Goal: Information Seeking & Learning: Learn about a topic

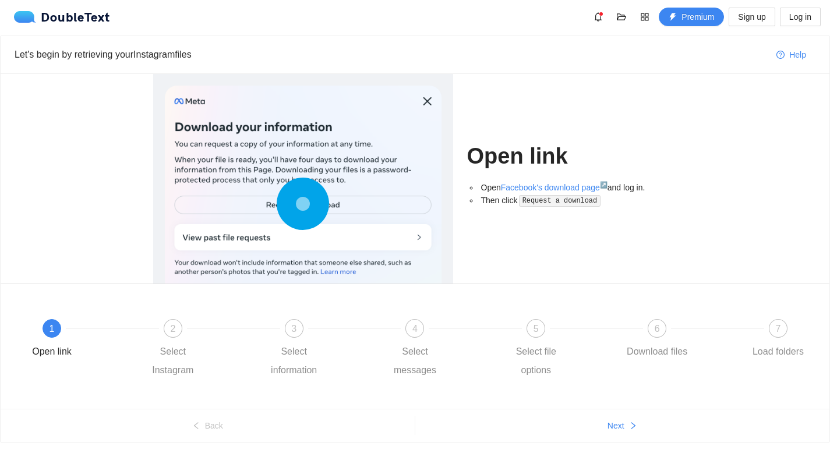
scroll to position [1, 0]
click at [615, 436] on ul "Back Next" at bounding box center [415, 425] width 828 height 33
click at [623, 431] on span "Next" at bounding box center [615, 426] width 17 height 13
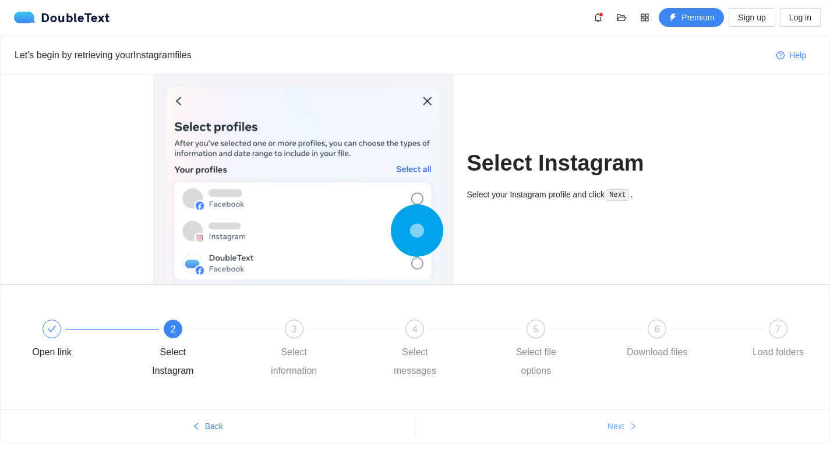
click at [623, 431] on span "Next" at bounding box center [615, 426] width 17 height 13
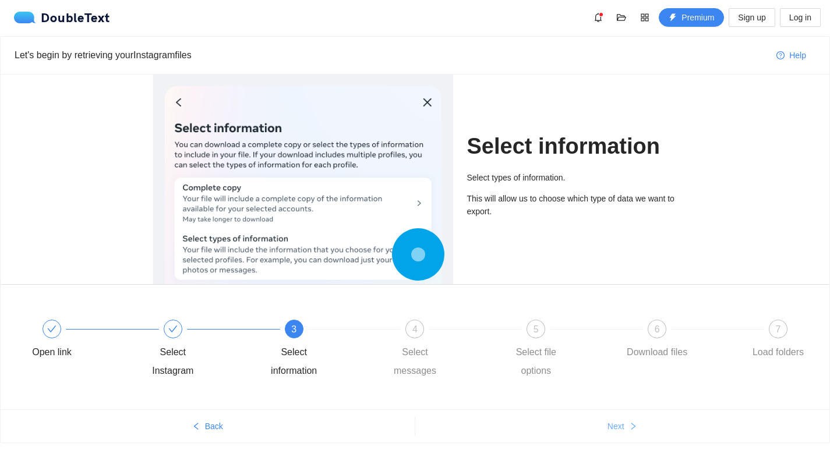
click at [623, 431] on span "Next" at bounding box center [615, 426] width 17 height 13
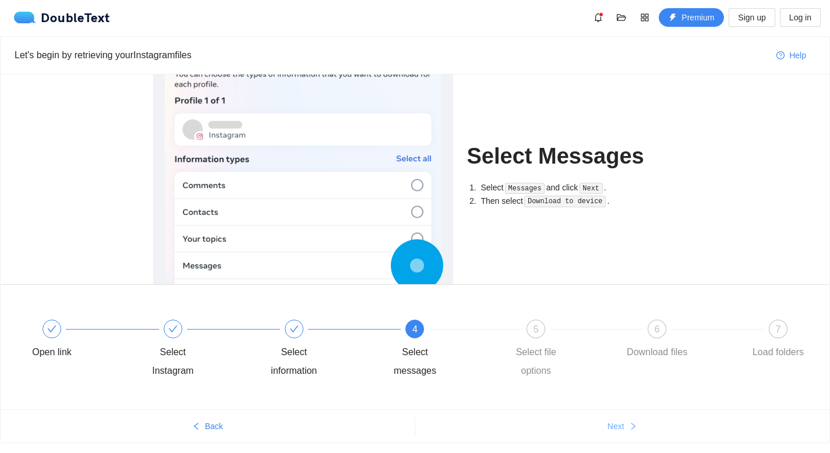
click at [623, 431] on span "Next" at bounding box center [615, 426] width 17 height 13
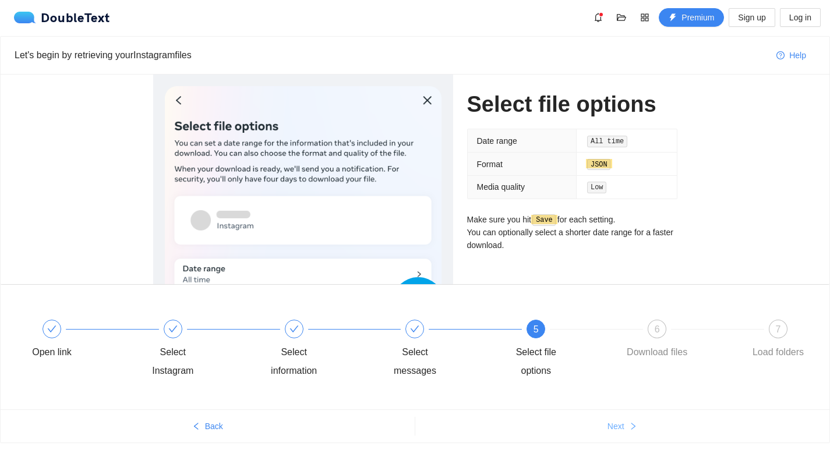
click at [623, 431] on span "Next" at bounding box center [615, 426] width 17 height 13
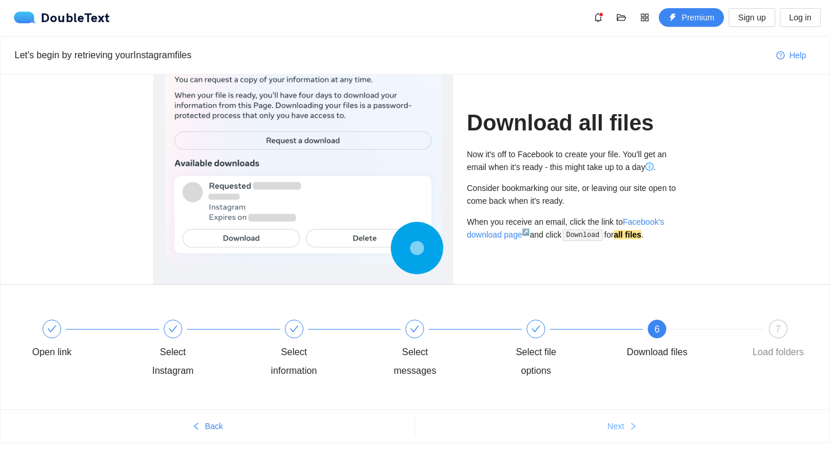
click at [623, 431] on span "Next" at bounding box center [615, 426] width 17 height 13
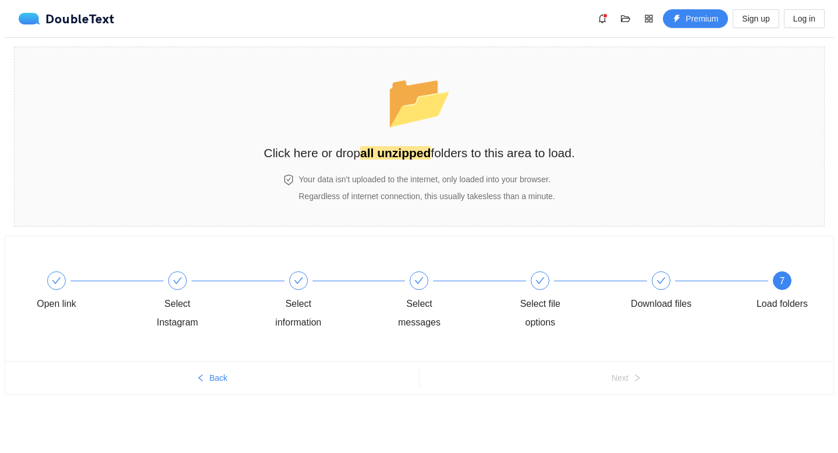
scroll to position [0, 0]
click at [203, 383] on button "Back" at bounding box center [210, 377] width 418 height 19
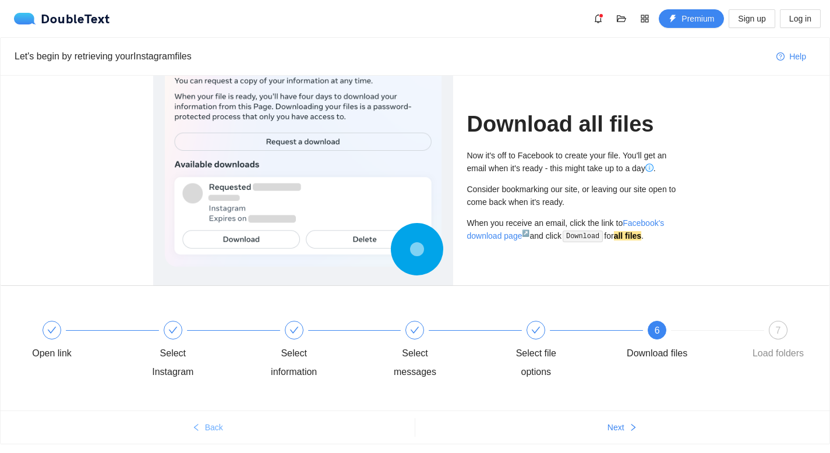
click at [203, 421] on button "Back" at bounding box center [208, 427] width 414 height 19
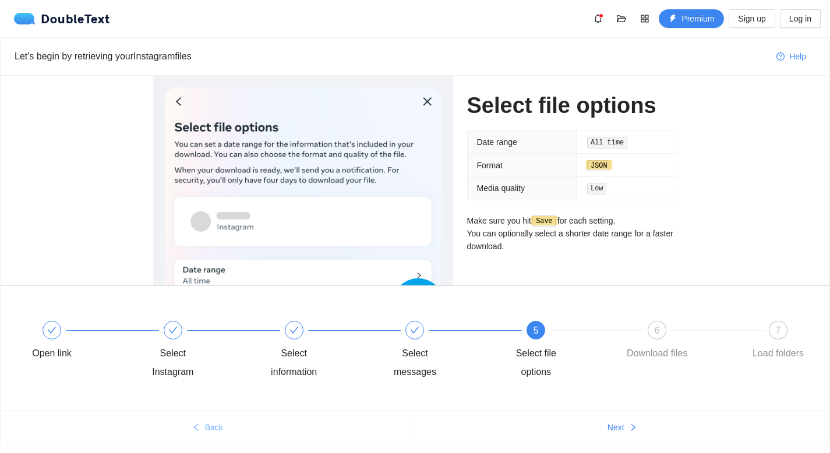
click at [203, 421] on button "Back" at bounding box center [208, 427] width 414 height 19
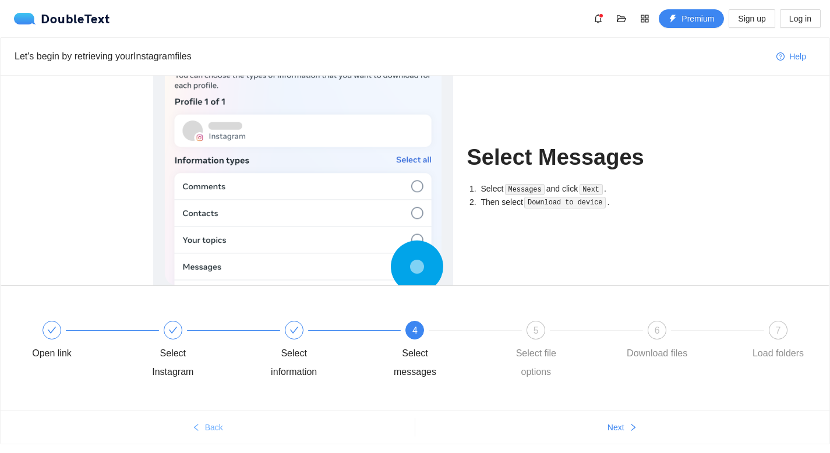
click at [203, 421] on button "Back" at bounding box center [208, 427] width 414 height 19
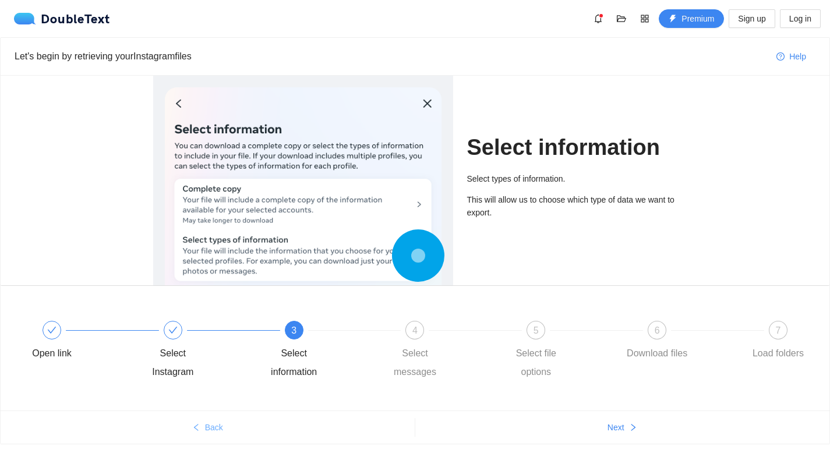
click at [203, 421] on button "Back" at bounding box center [208, 427] width 414 height 19
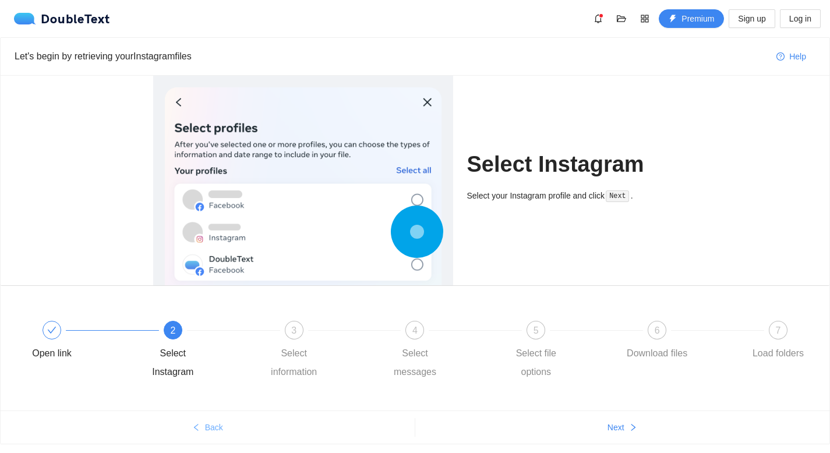
click at [203, 421] on button "Back" at bounding box center [208, 427] width 414 height 19
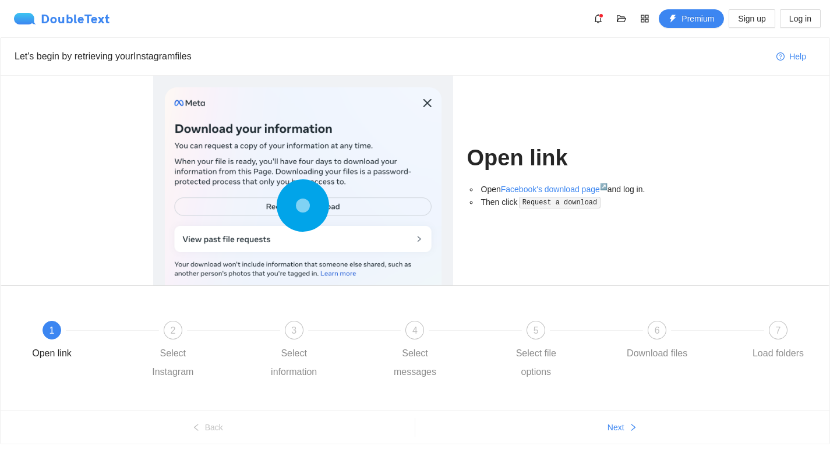
click at [90, 15] on div "DoubleText" at bounding box center [62, 19] width 96 height 12
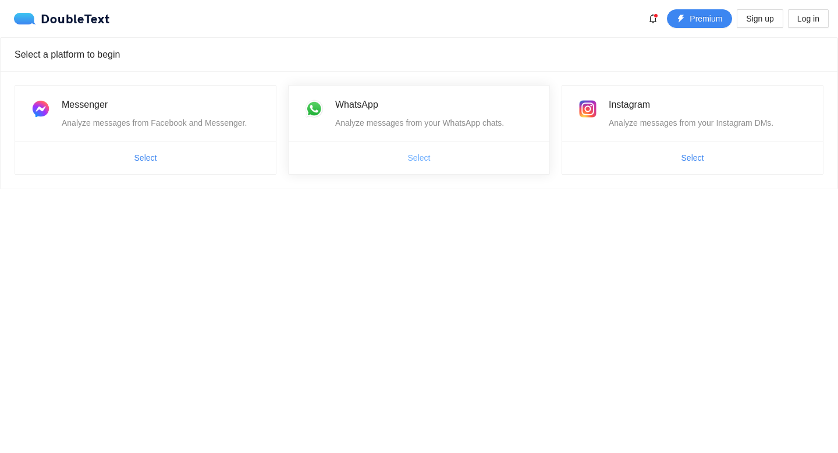
click at [430, 159] on span "Select" at bounding box center [419, 157] width 23 height 13
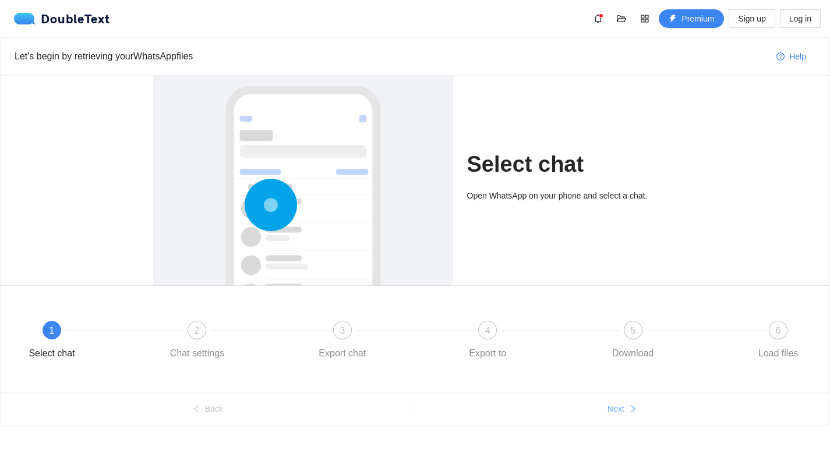
click at [640, 414] on button "Next" at bounding box center [622, 408] width 414 height 19
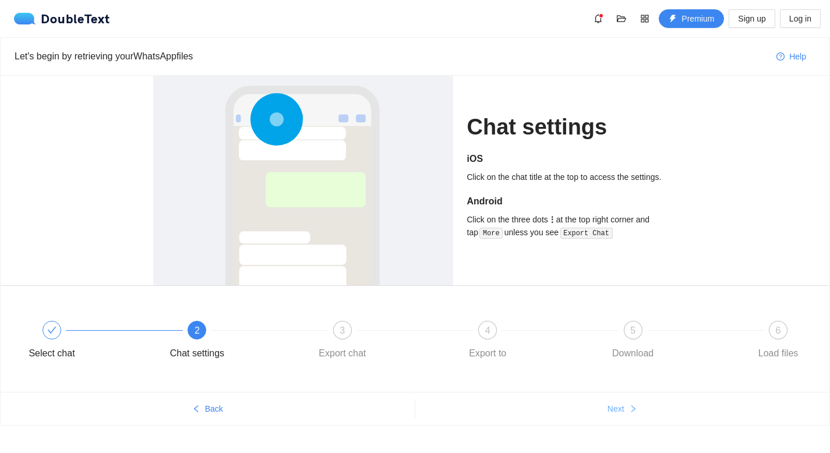
click at [640, 414] on button "Next" at bounding box center [622, 408] width 414 height 19
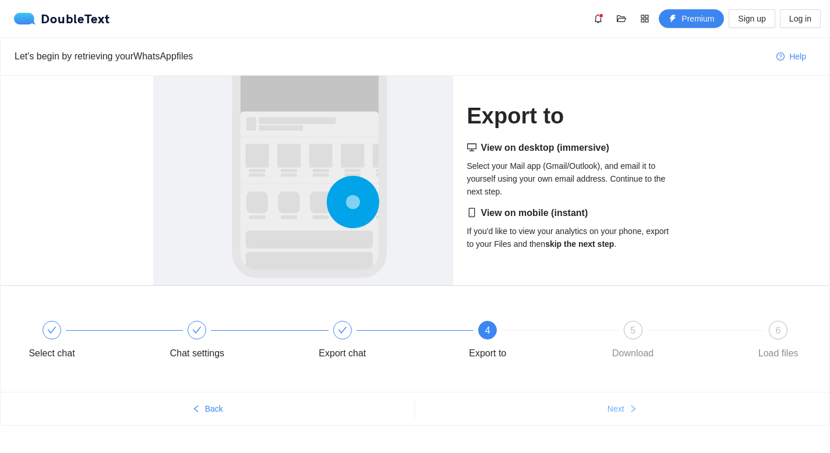
click at [640, 414] on button "Next" at bounding box center [622, 408] width 414 height 19
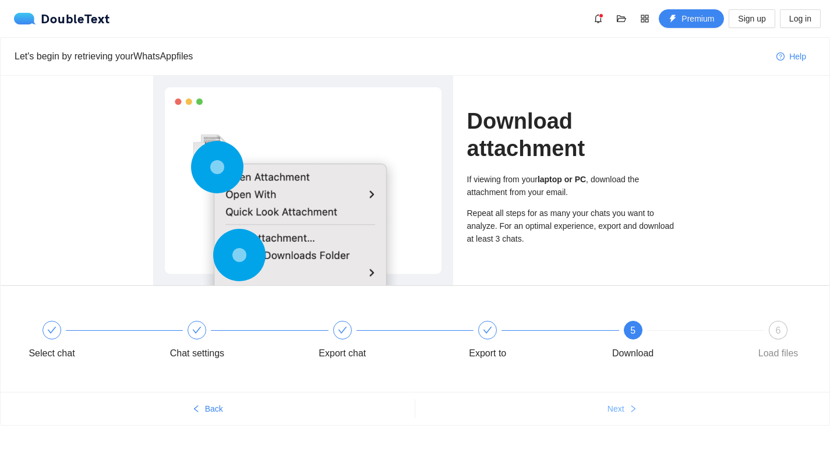
click at [640, 414] on button "Next" at bounding box center [622, 408] width 414 height 19
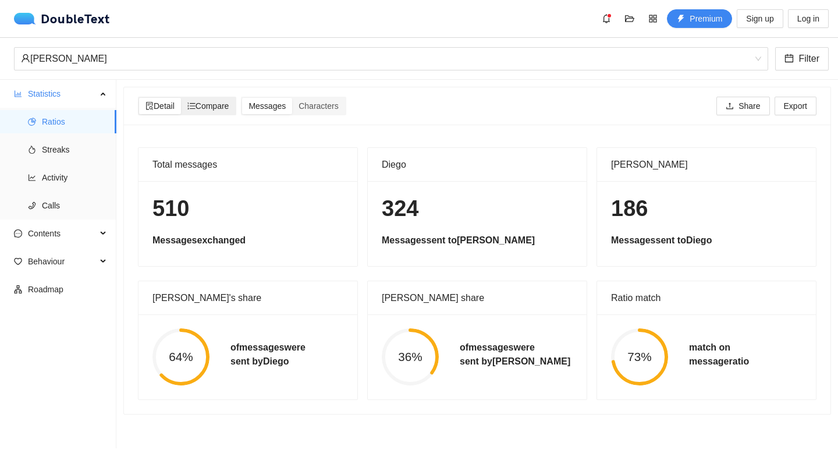
click at [201, 112] on div "Compare" at bounding box center [208, 106] width 55 height 16
click at [181, 98] on input "Compare" at bounding box center [181, 98] width 0 height 0
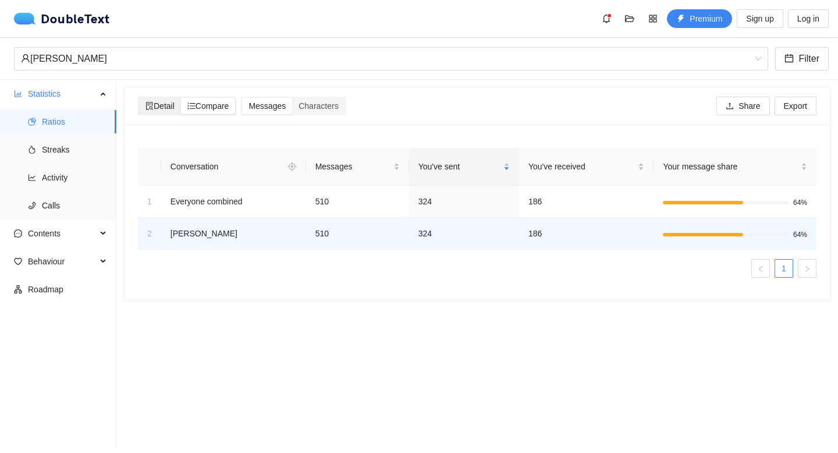
click at [162, 105] on span "Detail" at bounding box center [160, 105] width 29 height 9
click at [139, 98] on input "Detail" at bounding box center [139, 98] width 0 height 0
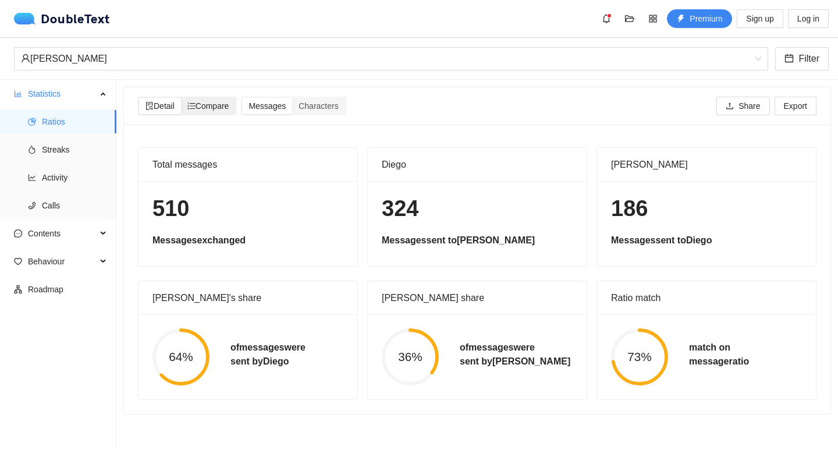
click at [221, 107] on span "Compare" at bounding box center [208, 105] width 42 height 9
click at [181, 98] on input "Compare" at bounding box center [181, 98] width 0 height 0
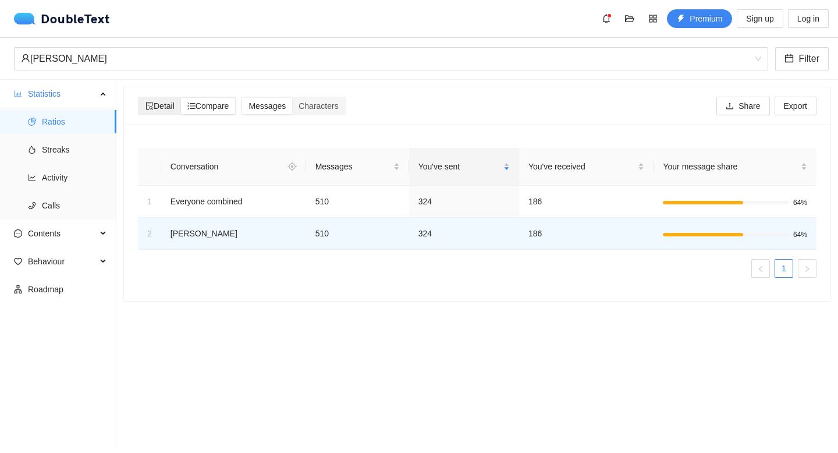
click at [158, 103] on span "Detail" at bounding box center [160, 105] width 29 height 9
click at [139, 98] on input "Detail" at bounding box center [139, 98] width 0 height 0
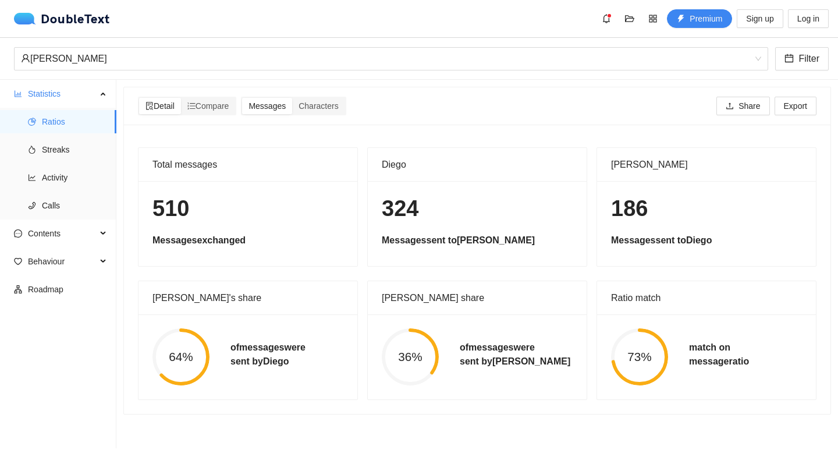
click at [302, 123] on div "Detail Compare Messages Characters Share Export" at bounding box center [477, 105] width 679 height 37
click at [334, 108] on span "Characters" at bounding box center [319, 105] width 40 height 9
click at [292, 98] on input "Characters" at bounding box center [292, 98] width 0 height 0
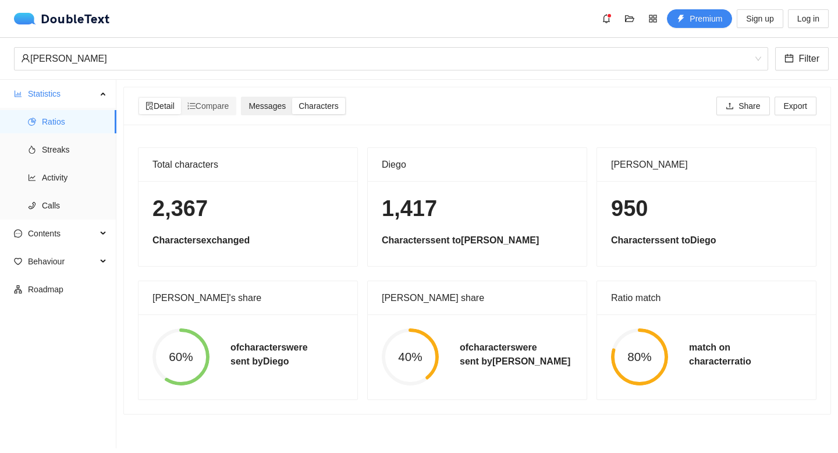
click at [265, 113] on div "Messages" at bounding box center [267, 106] width 50 height 16
click at [242, 98] on input "Messages" at bounding box center [242, 98] width 0 height 0
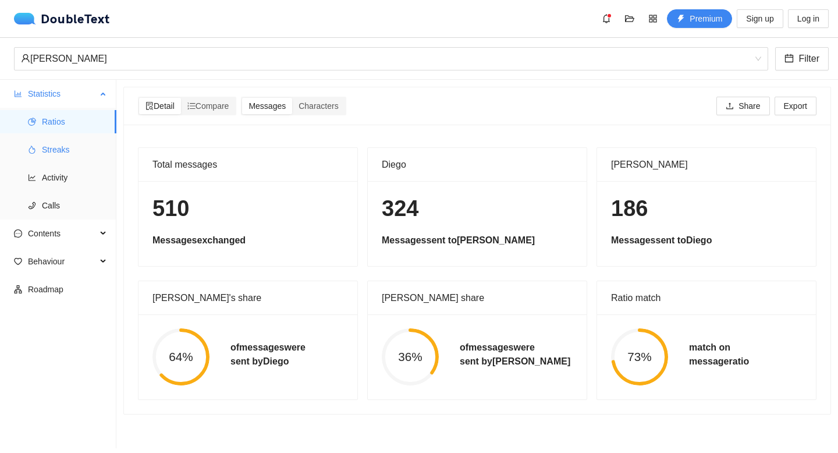
click at [75, 146] on span "Streaks" at bounding box center [74, 149] width 65 height 23
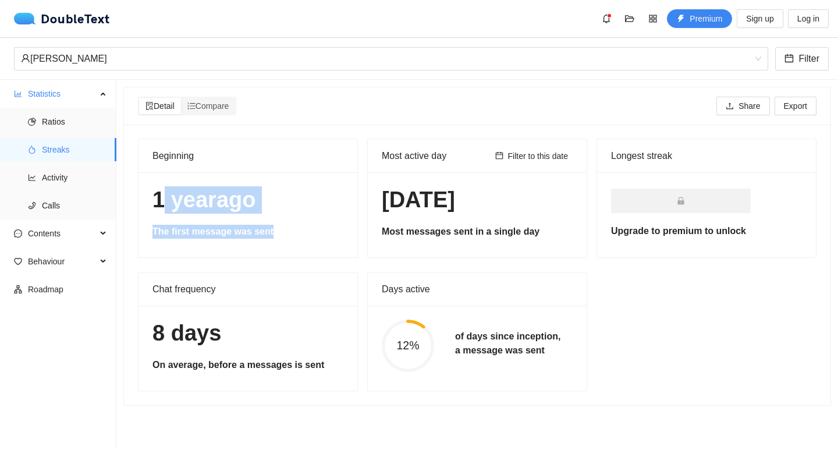
drag, startPoint x: 166, startPoint y: 200, endPoint x: 283, endPoint y: 232, distance: 121.5
click at [283, 232] on div "[DATE] The first message was sent" at bounding box center [248, 214] width 219 height 85
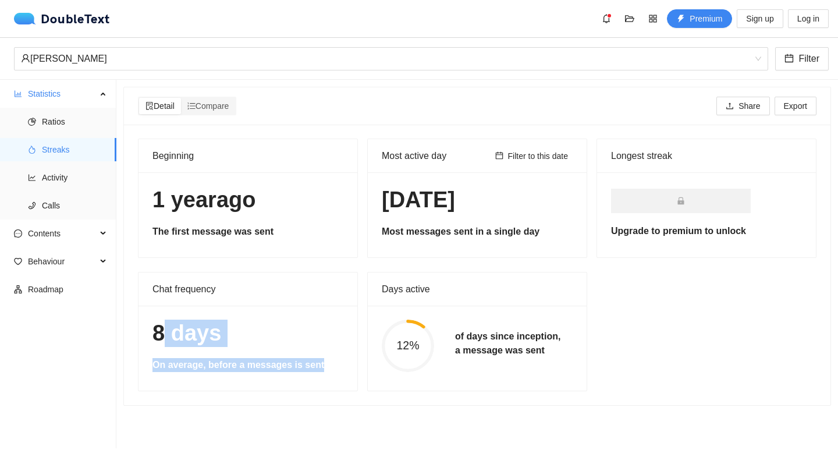
drag, startPoint x: 160, startPoint y: 328, endPoint x: 315, endPoint y: 368, distance: 160.0
click at [315, 368] on div "8 days On average, before a messages is sent" at bounding box center [248, 348] width 219 height 85
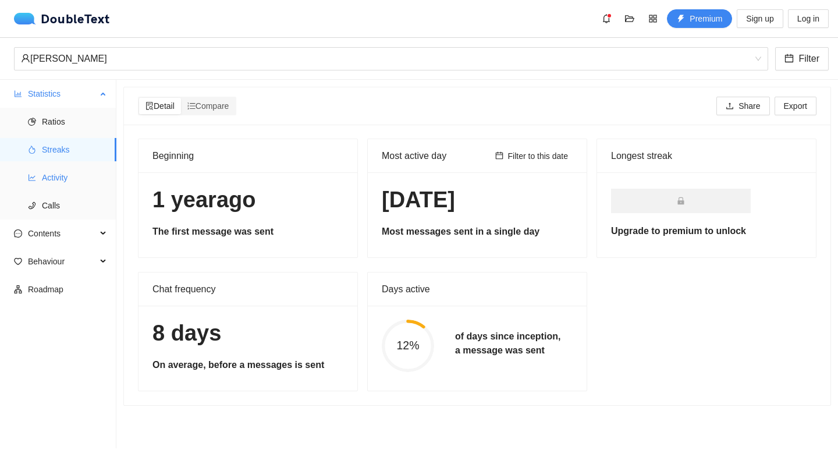
click at [67, 172] on span "Activity" at bounding box center [74, 177] width 65 height 23
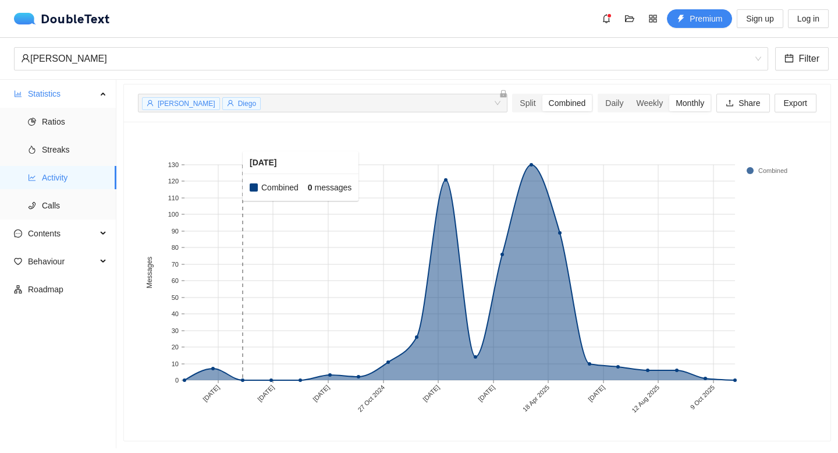
scroll to position [43, 0]
click at [238, 100] on span "Diego" at bounding box center [247, 104] width 18 height 8
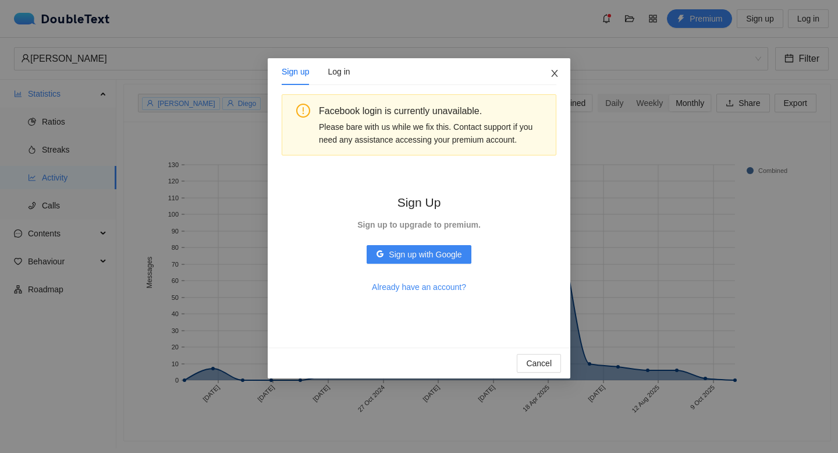
click at [550, 73] on icon "close" at bounding box center [554, 73] width 9 height 9
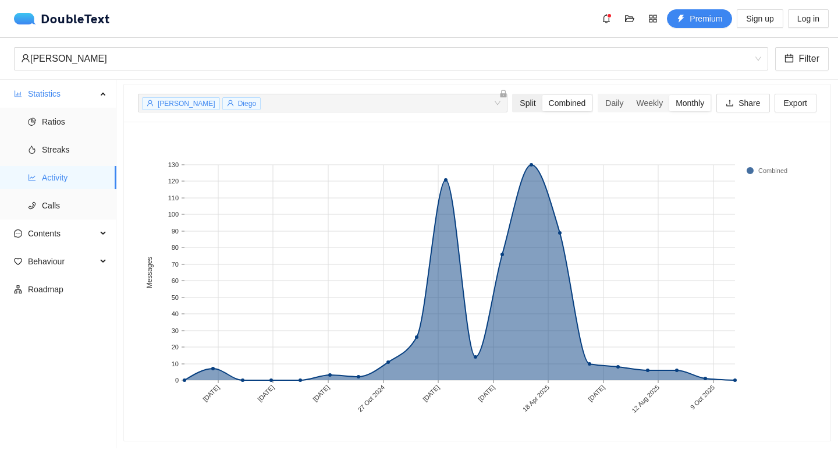
click at [525, 99] on div "Split" at bounding box center [527, 103] width 29 height 16
click at [513, 95] on input "Split" at bounding box center [513, 95] width 0 height 0
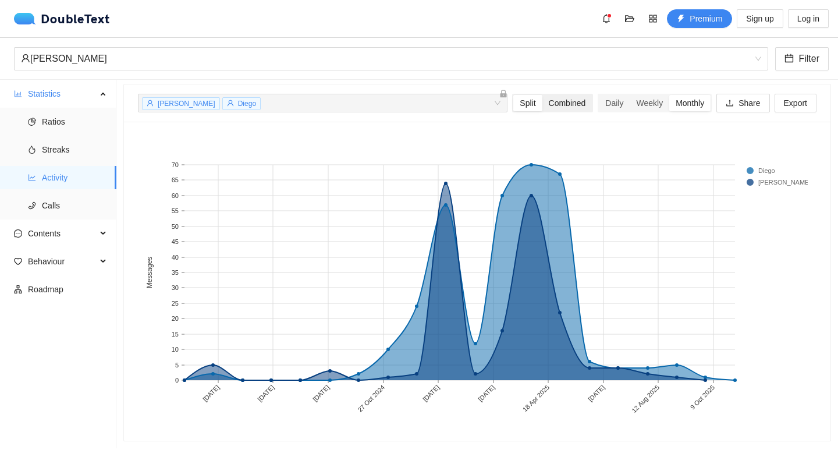
click at [546, 99] on div "Combined" at bounding box center [568, 103] width 50 height 16
click at [543, 95] on input "Combined" at bounding box center [543, 95] width 0 height 0
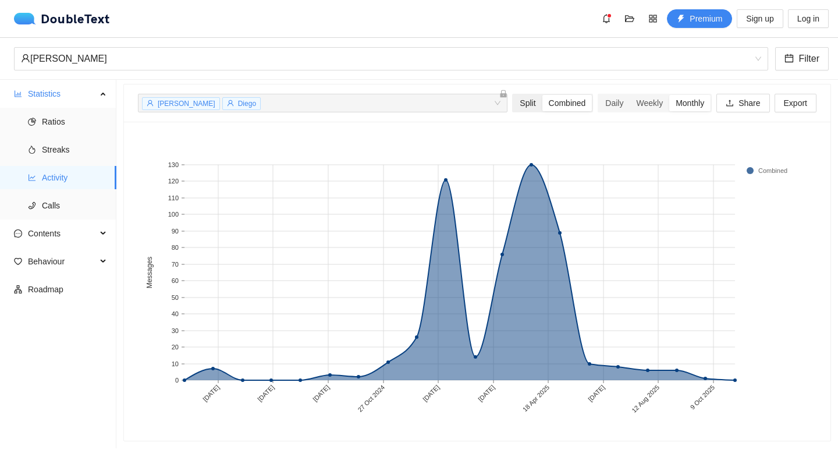
click at [526, 98] on div "Split" at bounding box center [527, 103] width 29 height 16
click at [513, 95] on input "Split" at bounding box center [513, 95] width 0 height 0
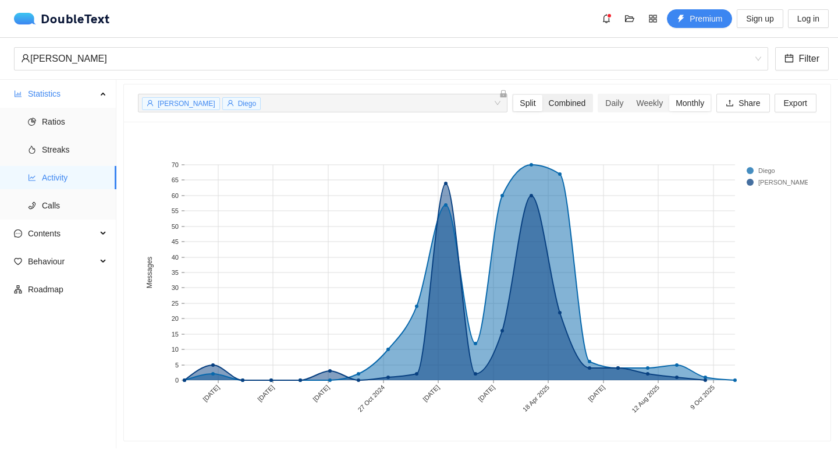
click at [559, 100] on div "Combined" at bounding box center [568, 103] width 50 height 16
click at [543, 95] on input "Combined" at bounding box center [543, 95] width 0 height 0
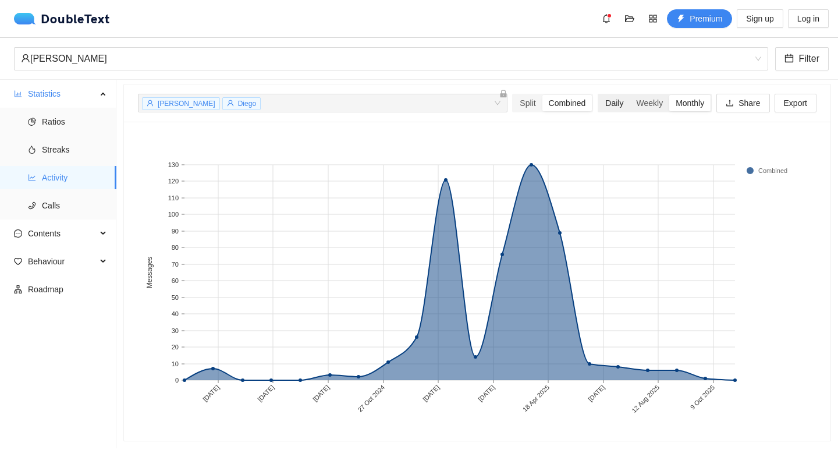
click at [601, 97] on div "Daily" at bounding box center [614, 103] width 31 height 16
click at [599, 95] on input "Daily" at bounding box center [599, 95] width 0 height 0
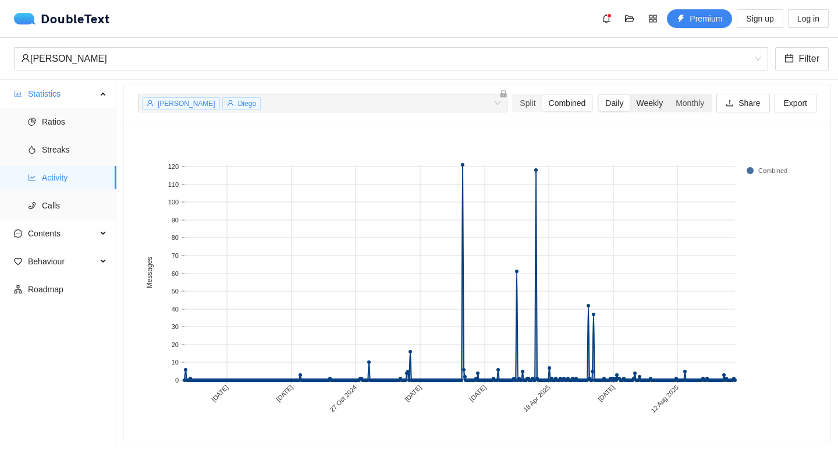
click at [630, 95] on div "Weekly" at bounding box center [650, 103] width 40 height 16
click at [630, 95] on input "Weekly" at bounding box center [630, 95] width 0 height 0
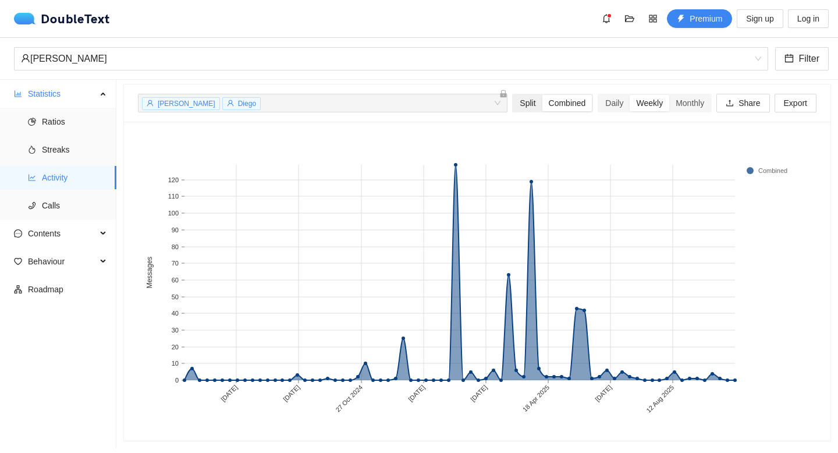
click at [521, 96] on div "Split" at bounding box center [527, 103] width 29 height 16
click at [513, 95] on input "Split" at bounding box center [513, 95] width 0 height 0
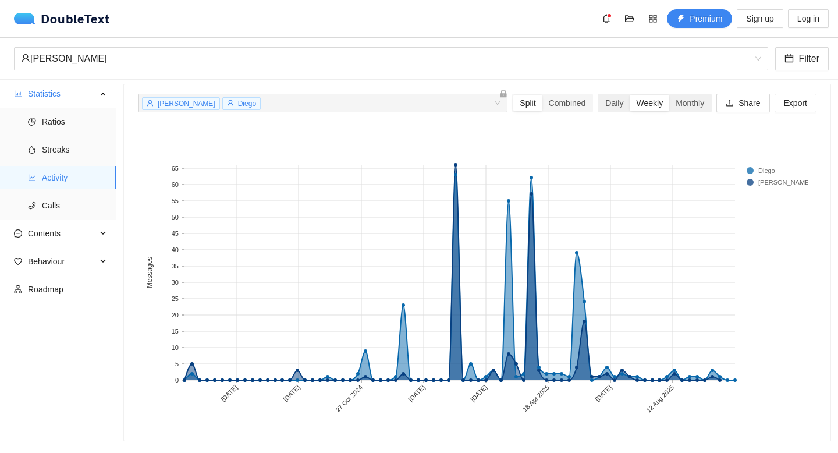
click at [660, 100] on div "Weekly" at bounding box center [650, 103] width 40 height 16
click at [630, 95] on input "Weekly" at bounding box center [630, 95] width 0 height 0
click at [672, 98] on div "Monthly" at bounding box center [689, 103] width 41 height 16
click at [669, 95] on input "Monthly" at bounding box center [669, 95] width 0 height 0
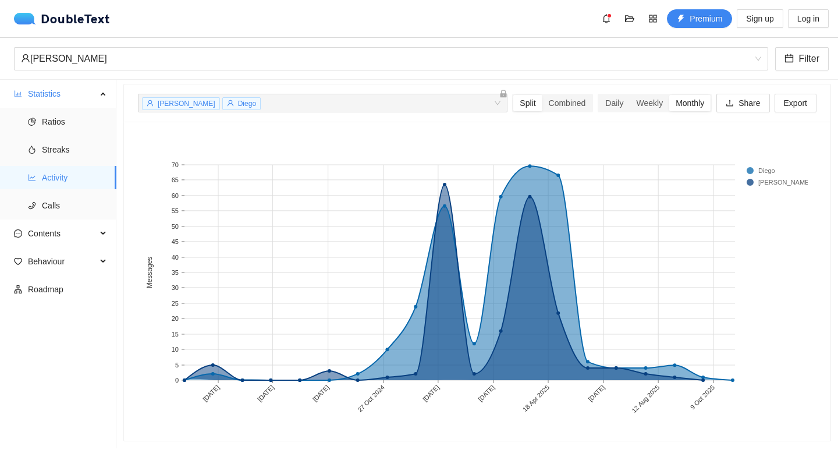
scroll to position [44, 0]
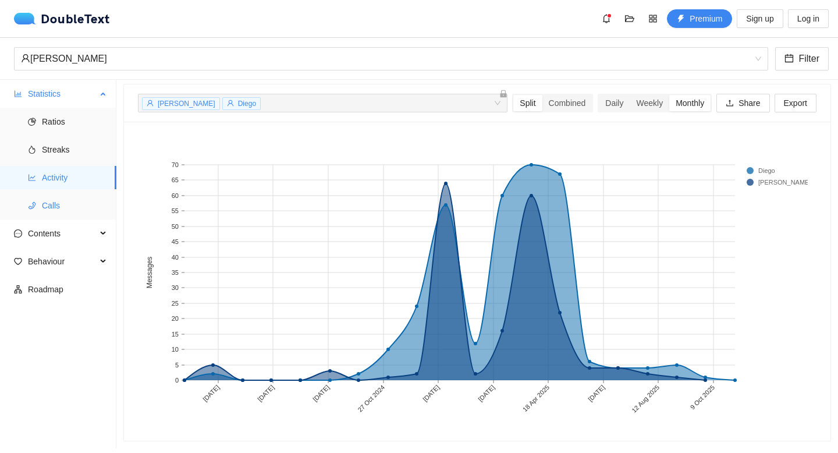
click at [70, 208] on span "Calls" at bounding box center [74, 205] width 65 height 23
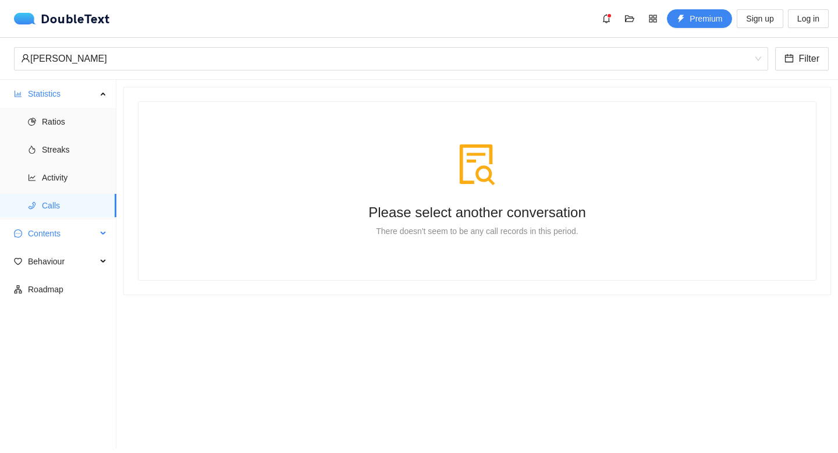
click at [44, 240] on span "Contents" at bounding box center [62, 233] width 69 height 23
click at [48, 263] on span "Word Cloud" at bounding box center [74, 261] width 65 height 23
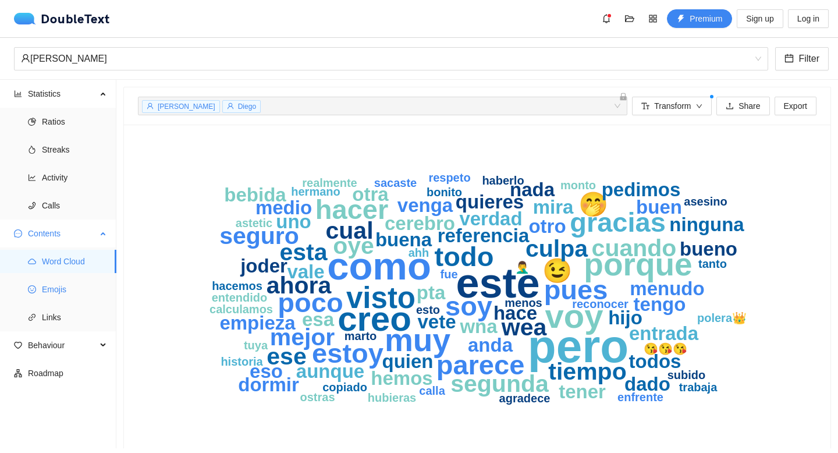
click at [49, 292] on span "Emojis" at bounding box center [74, 289] width 65 height 23
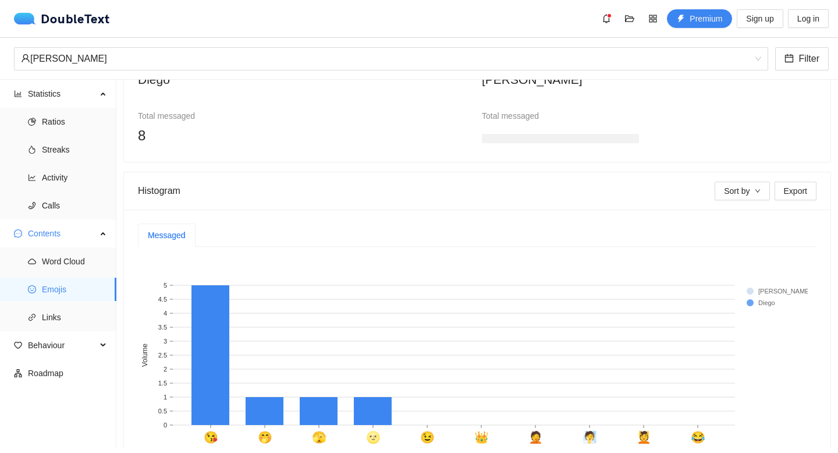
scroll to position [203, 0]
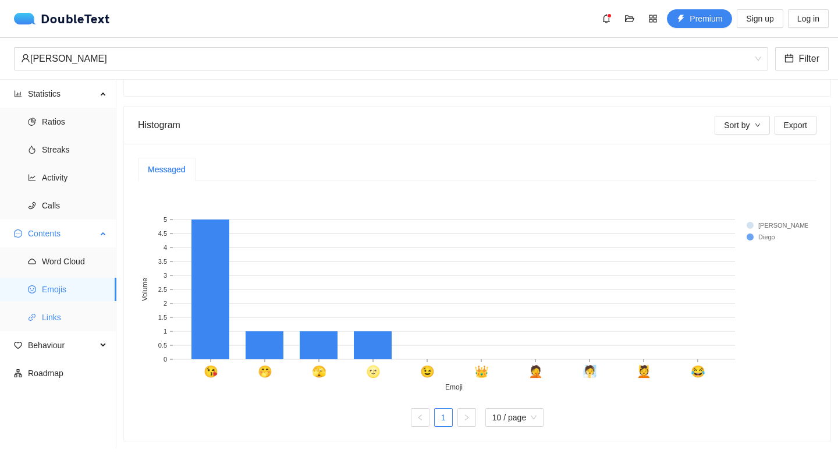
click at [75, 316] on span "Links" at bounding box center [74, 317] width 65 height 23
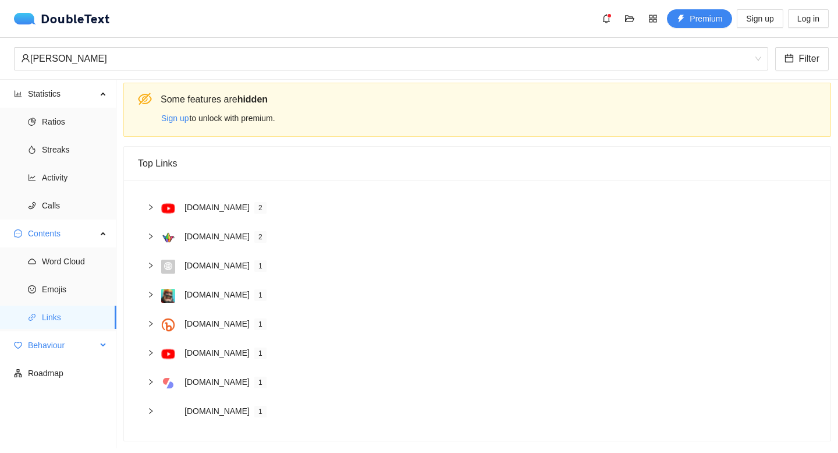
click at [73, 346] on span "Behaviour" at bounding box center [62, 345] width 69 height 23
click at [76, 367] on span "Engagement" at bounding box center [74, 373] width 65 height 23
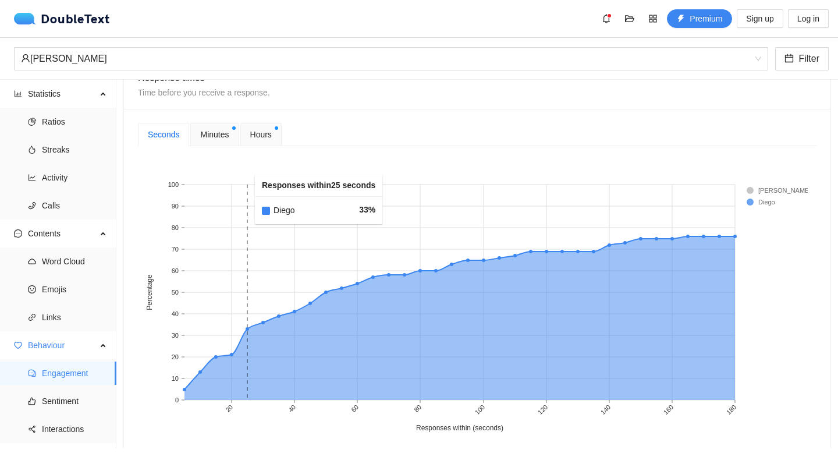
scroll to position [461, 0]
click at [222, 136] on span "Minutes" at bounding box center [214, 133] width 29 height 13
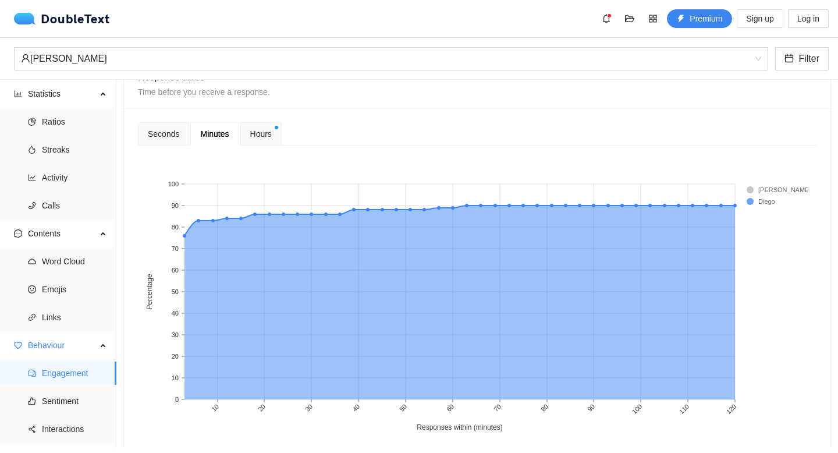
click at [259, 138] on span "Hours" at bounding box center [261, 133] width 22 height 13
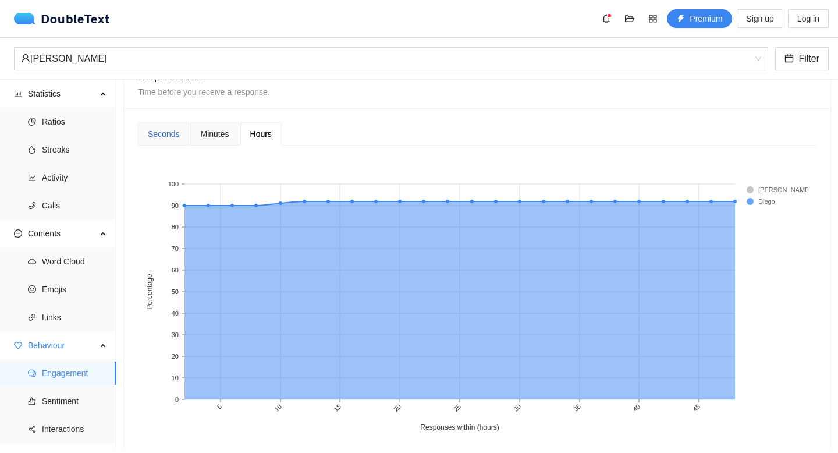
click at [160, 136] on div "Seconds" at bounding box center [163, 133] width 31 height 13
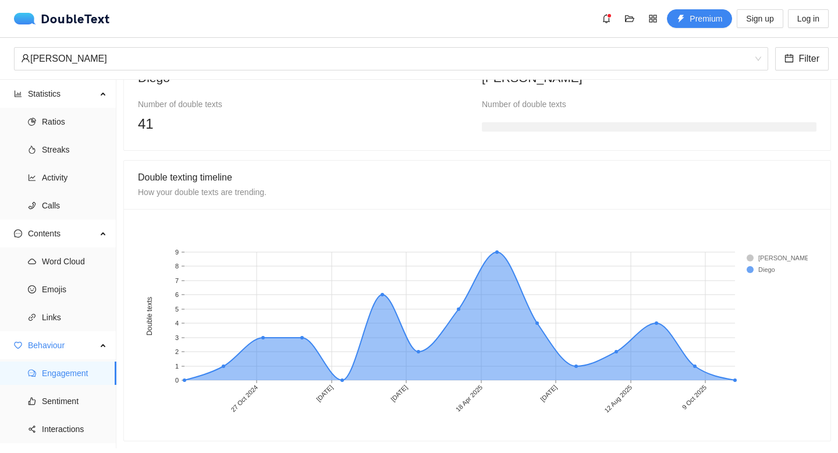
scroll to position [934, 0]
click at [69, 401] on span "Sentiment" at bounding box center [74, 400] width 65 height 23
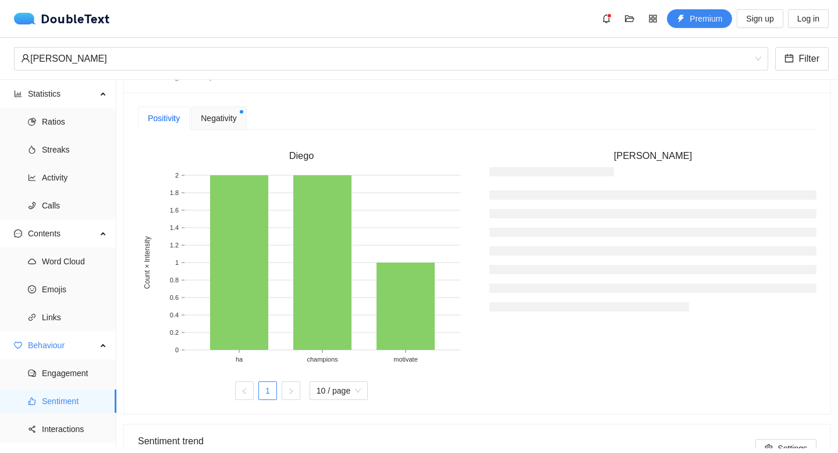
scroll to position [300, 0]
click at [208, 115] on span "Negativity" at bounding box center [219, 117] width 36 height 13
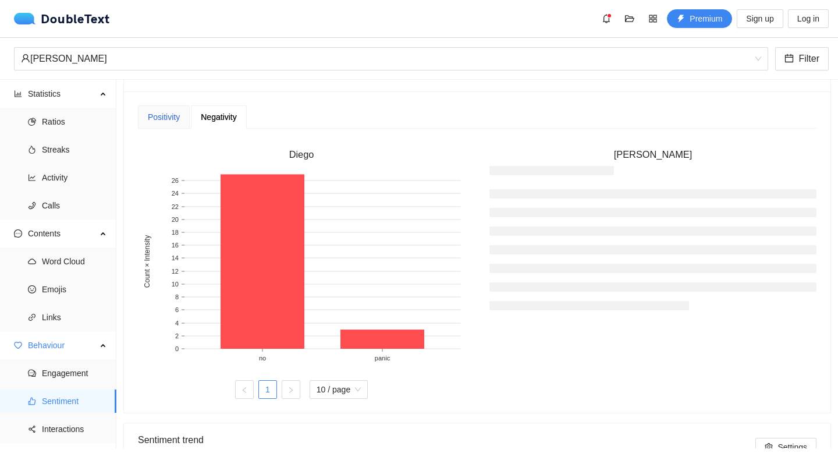
click at [160, 121] on div "Positivity" at bounding box center [164, 117] width 32 height 13
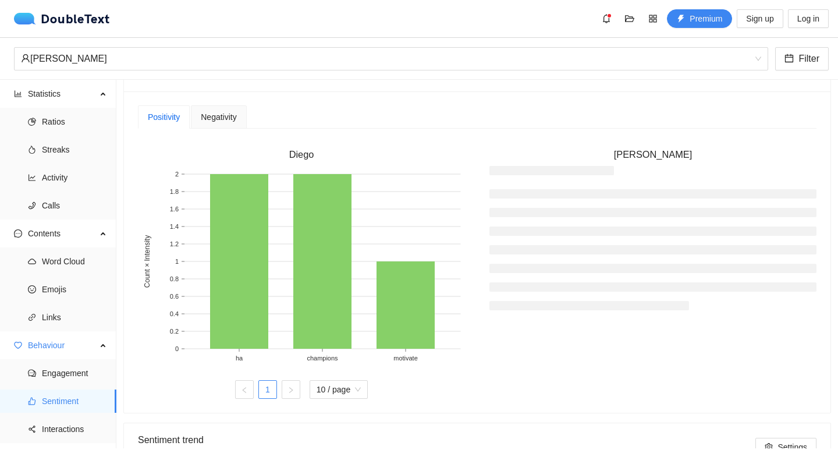
click at [213, 111] on div "Negativity" at bounding box center [219, 117] width 36 height 13
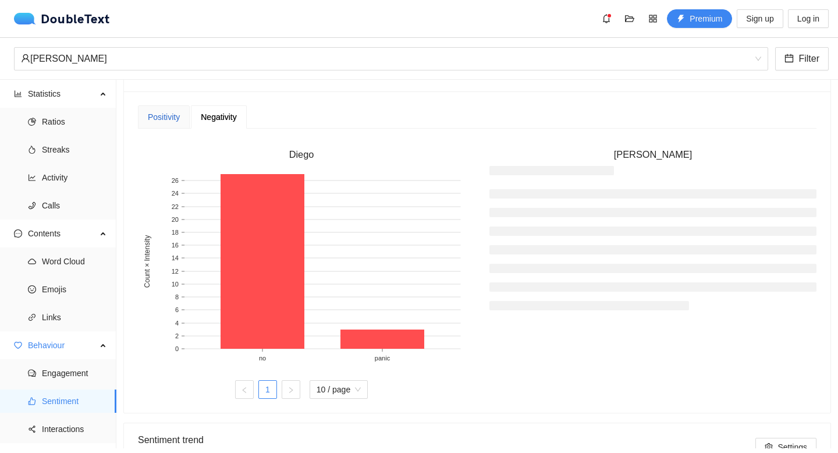
click at [171, 114] on div "Positivity" at bounding box center [164, 117] width 32 height 13
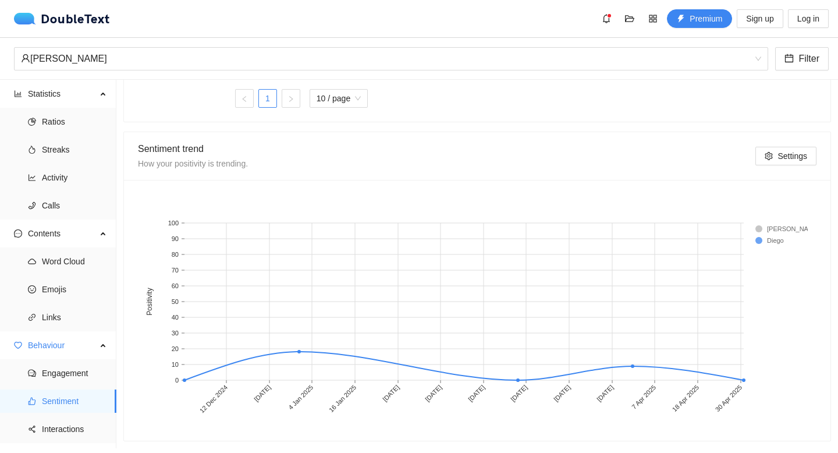
scroll to position [600, 0]
click at [77, 427] on span "Interactions" at bounding box center [74, 428] width 65 height 23
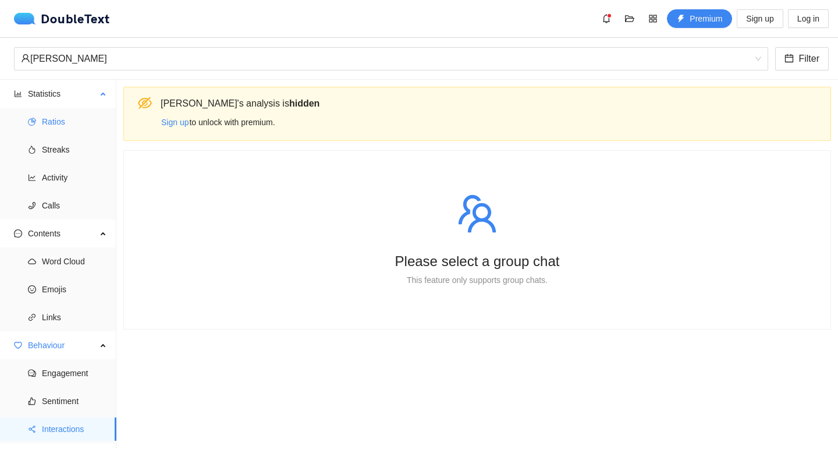
click at [61, 119] on span "Ratios" at bounding box center [74, 121] width 65 height 23
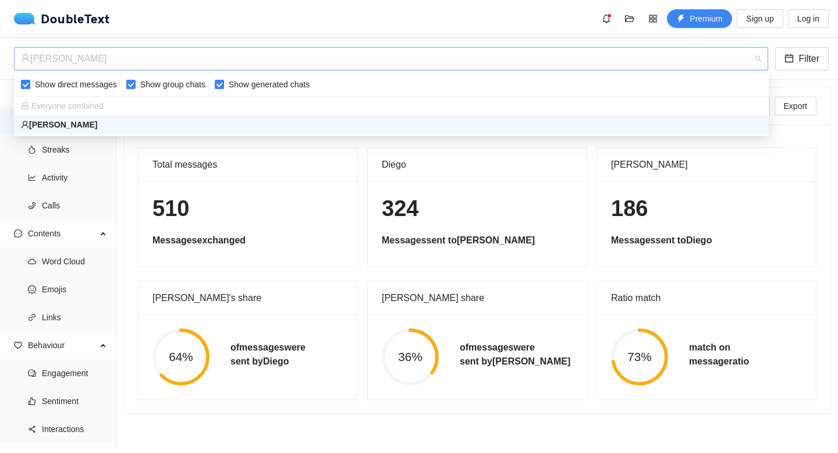
click at [360, 48] on div "[PERSON_NAME]" at bounding box center [386, 59] width 730 height 22
click at [282, 25] on div "DoubleText Premium Sign up Log in" at bounding box center [421, 18] width 815 height 19
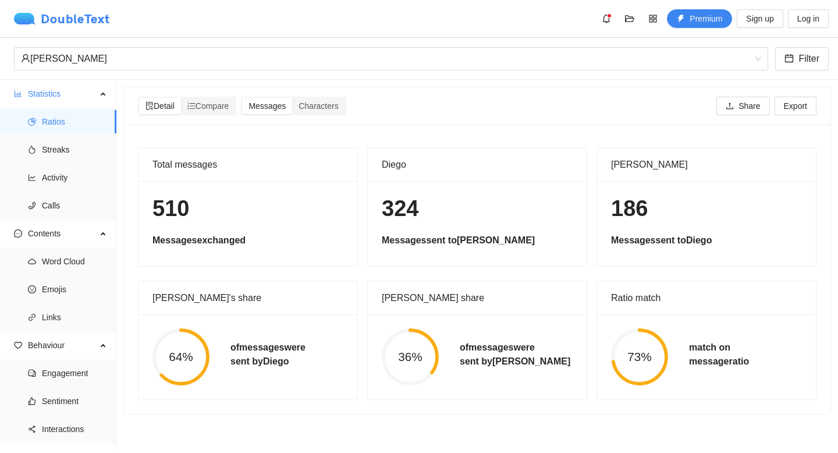
click at [100, 23] on div "DoubleText" at bounding box center [62, 19] width 96 height 12
